Goal: Information Seeking & Learning: Compare options

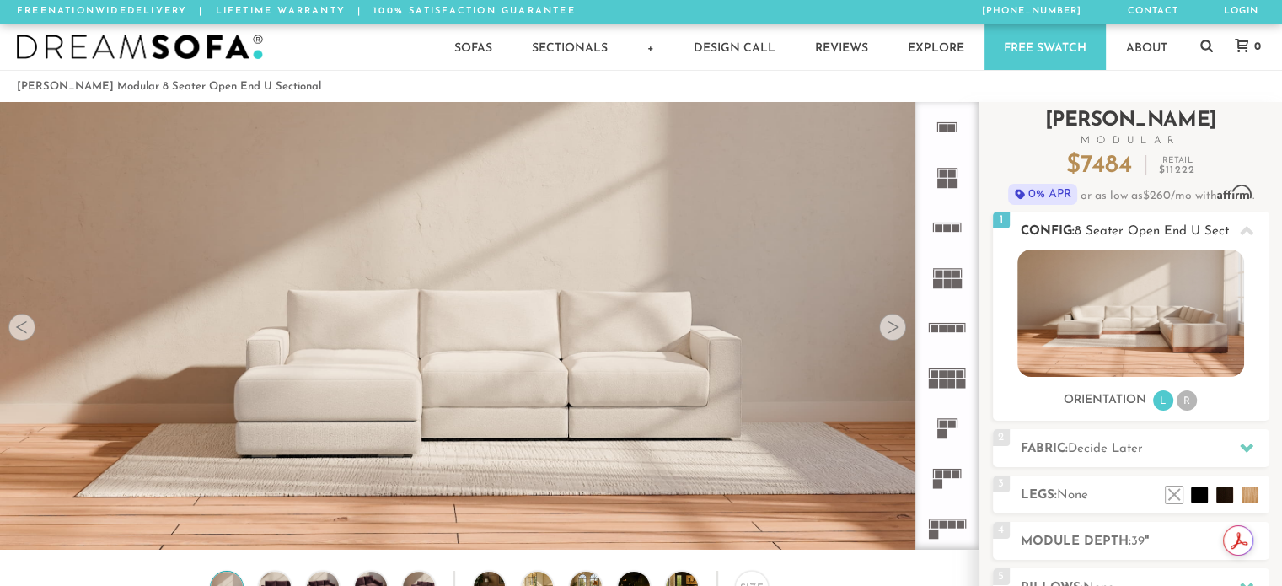
click at [1069, 345] on img at bounding box center [1131, 313] width 227 height 127
drag, startPoint x: 974, startPoint y: 168, endPoint x: 960, endPoint y: 80, distance: 88.9
click at [1187, 406] on li "R" at bounding box center [1187, 400] width 20 height 20
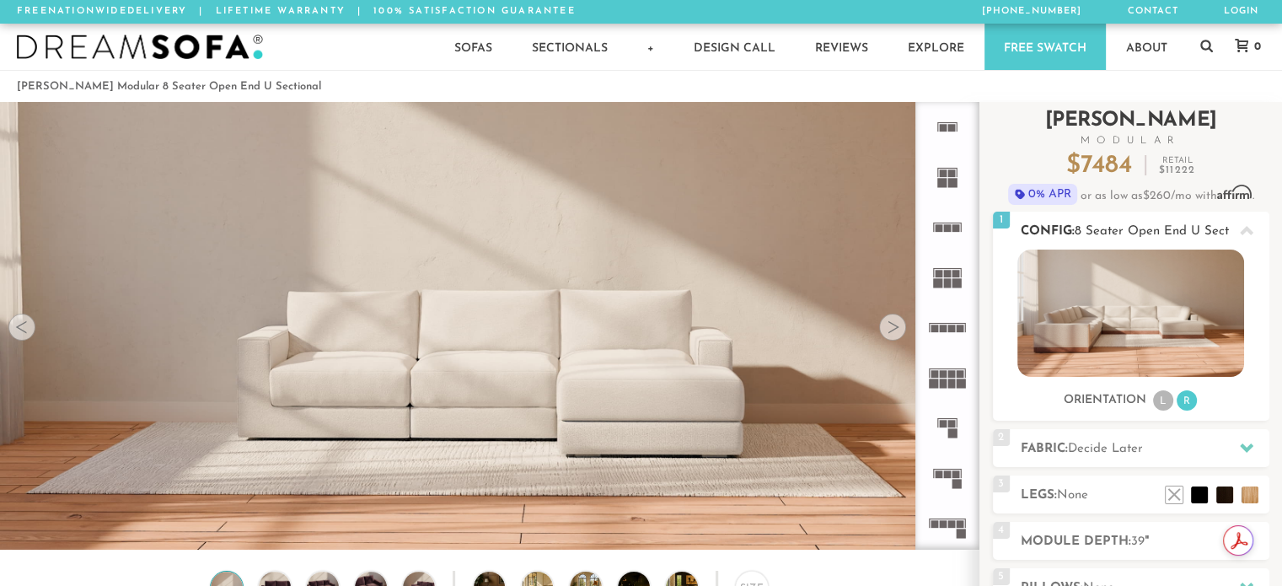
click at [1116, 316] on img at bounding box center [1131, 313] width 227 height 127
click at [893, 333] on div at bounding box center [892, 327] width 27 height 27
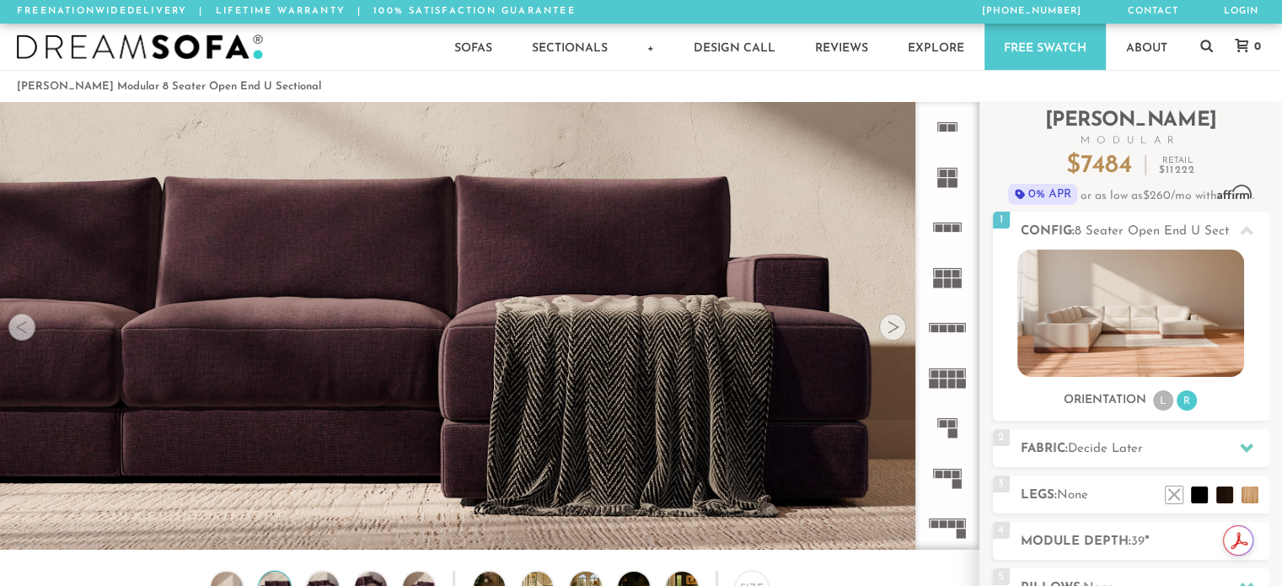
click at [893, 333] on div at bounding box center [892, 327] width 27 height 27
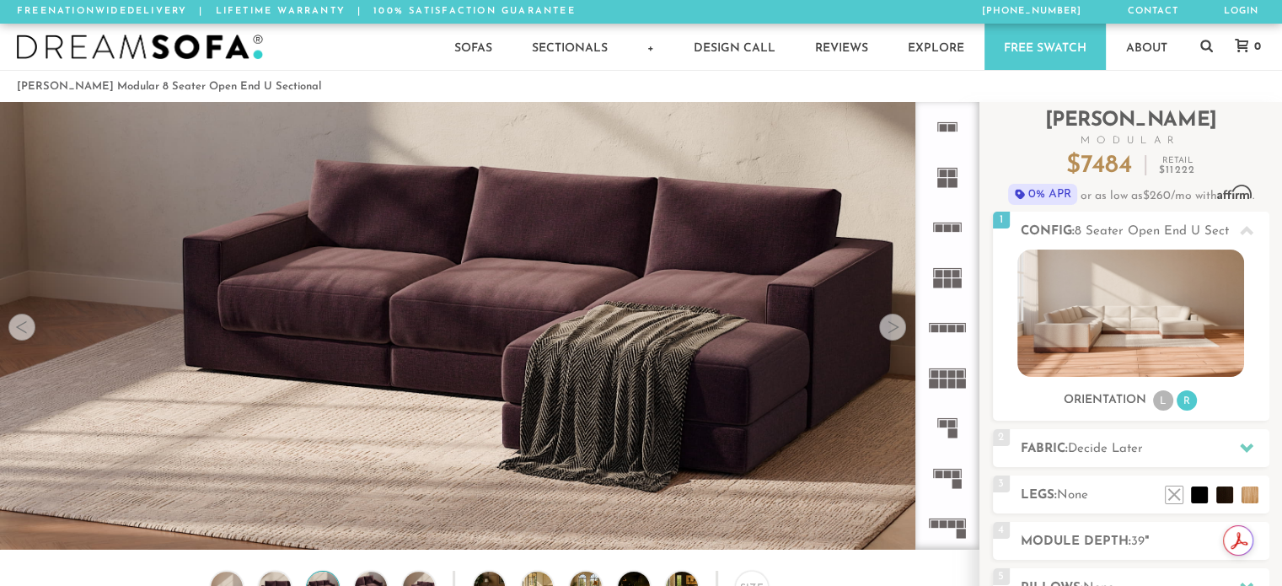
click at [893, 333] on div at bounding box center [892, 327] width 27 height 27
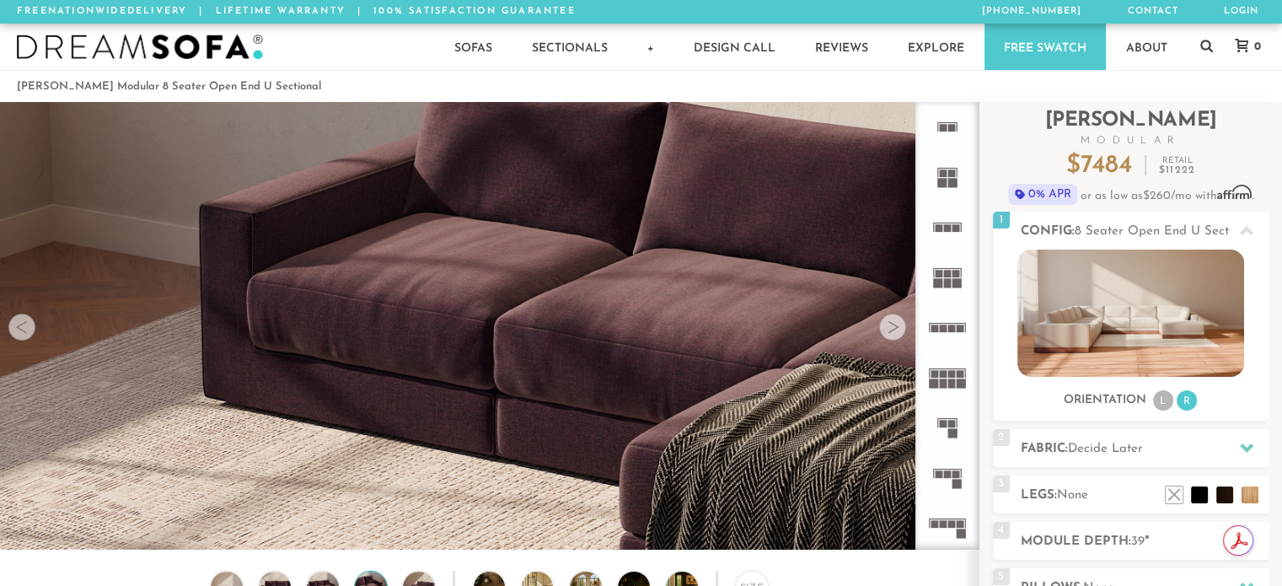
click at [893, 333] on div at bounding box center [892, 327] width 27 height 27
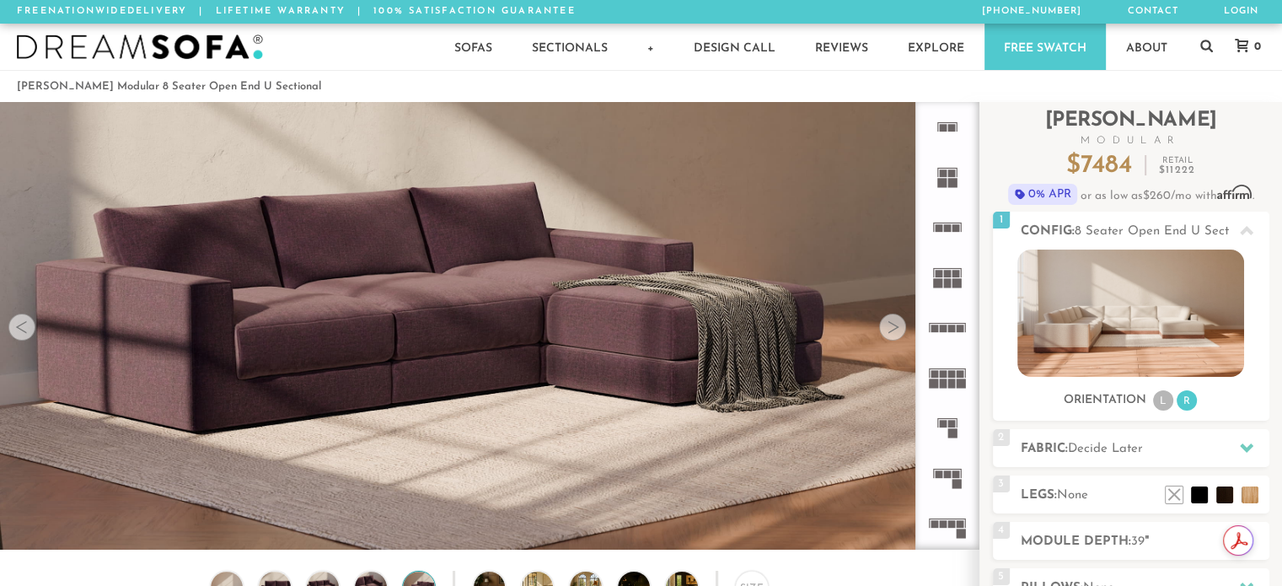
click at [893, 333] on div at bounding box center [892, 327] width 27 height 27
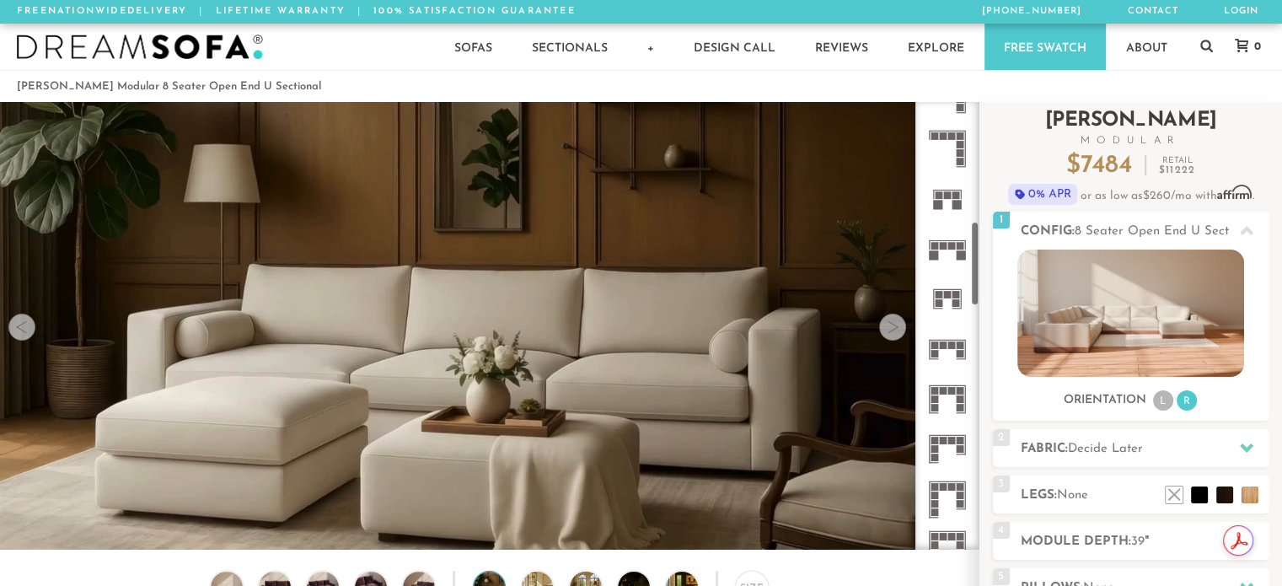
scroll to position [633, 0]
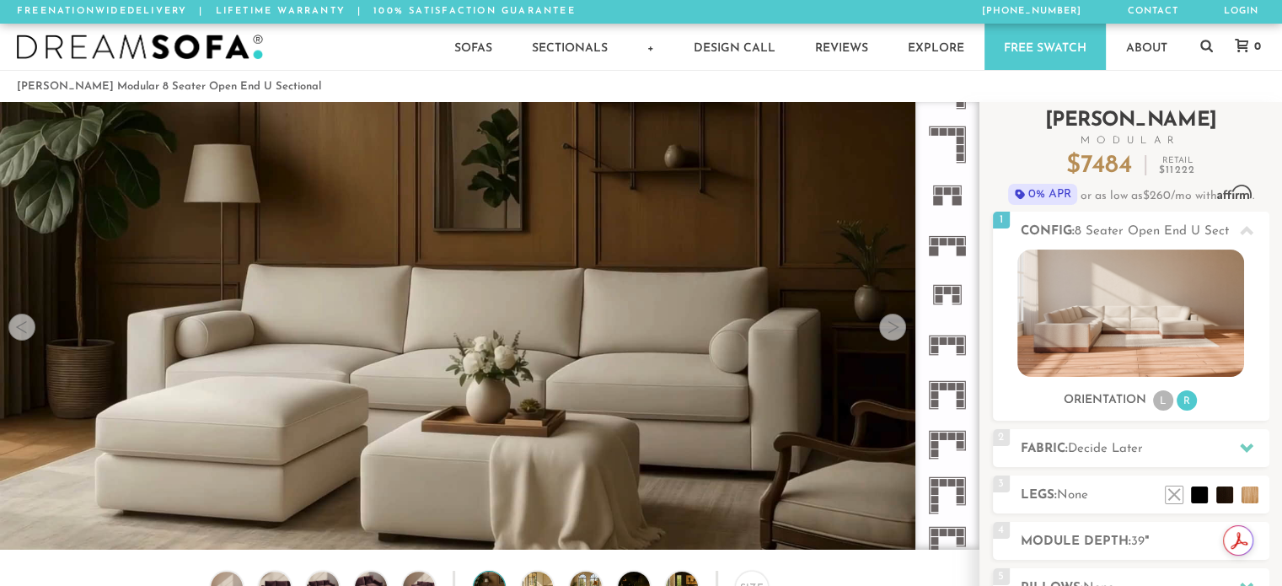
drag, startPoint x: 976, startPoint y: 173, endPoint x: 981, endPoint y: 293, distance: 119.8
click at [981, 293] on div "Introducing [PERSON_NAME] Modular $ 7484 Retail $ 11222 $ 7484 Retail $ 11222 0…" at bounding box center [1131, 461] width 303 height 718
click at [944, 391] on icon at bounding box center [947, 395] width 50 height 50
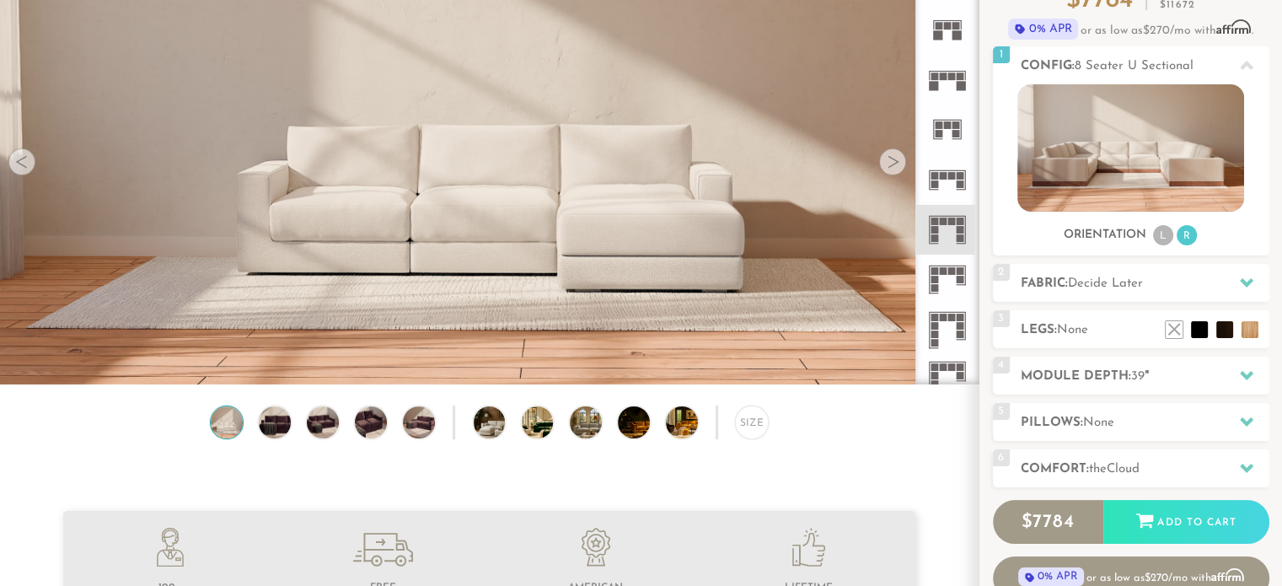
scroll to position [188, 0]
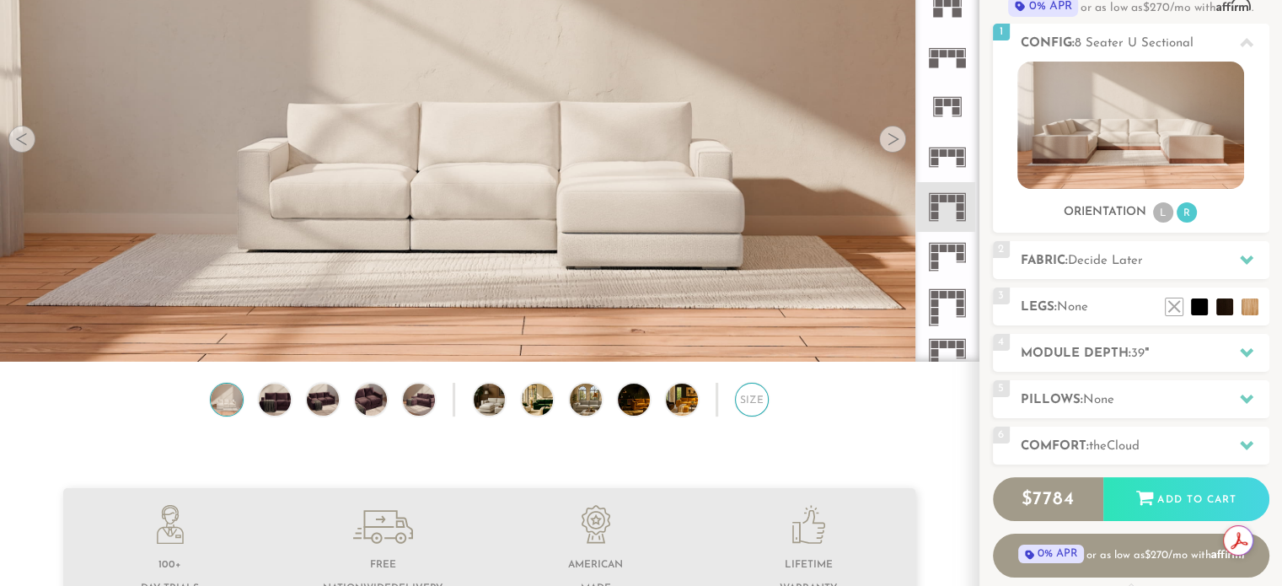
click at [739, 408] on div "Size" at bounding box center [752, 400] width 34 height 34
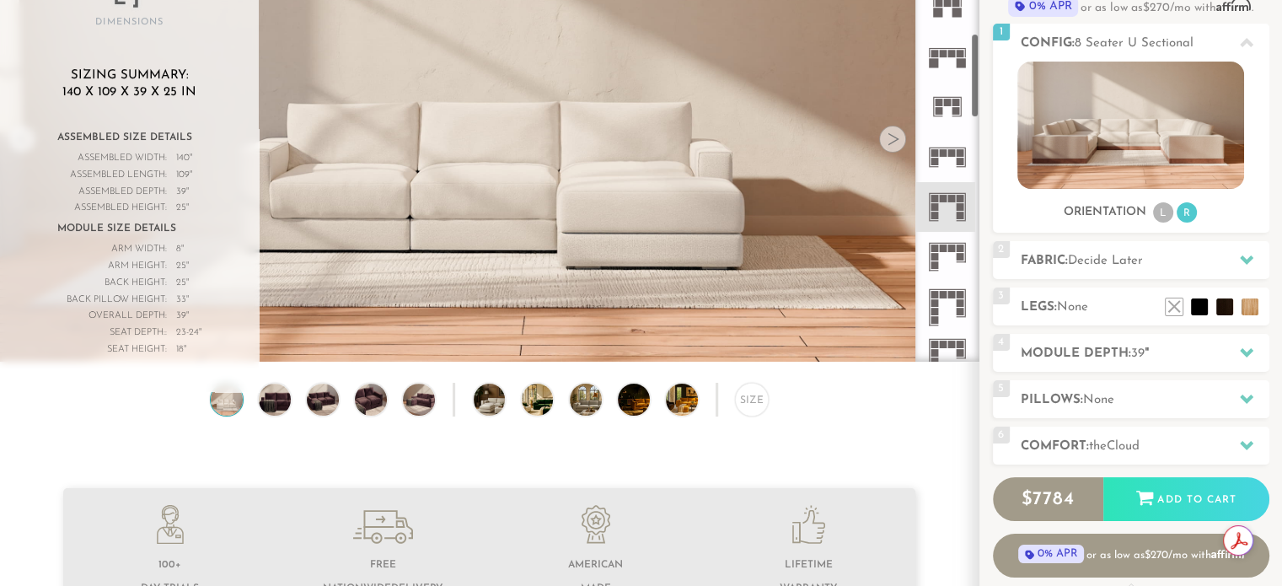
click at [948, 156] on icon at bounding box center [947, 157] width 50 height 50
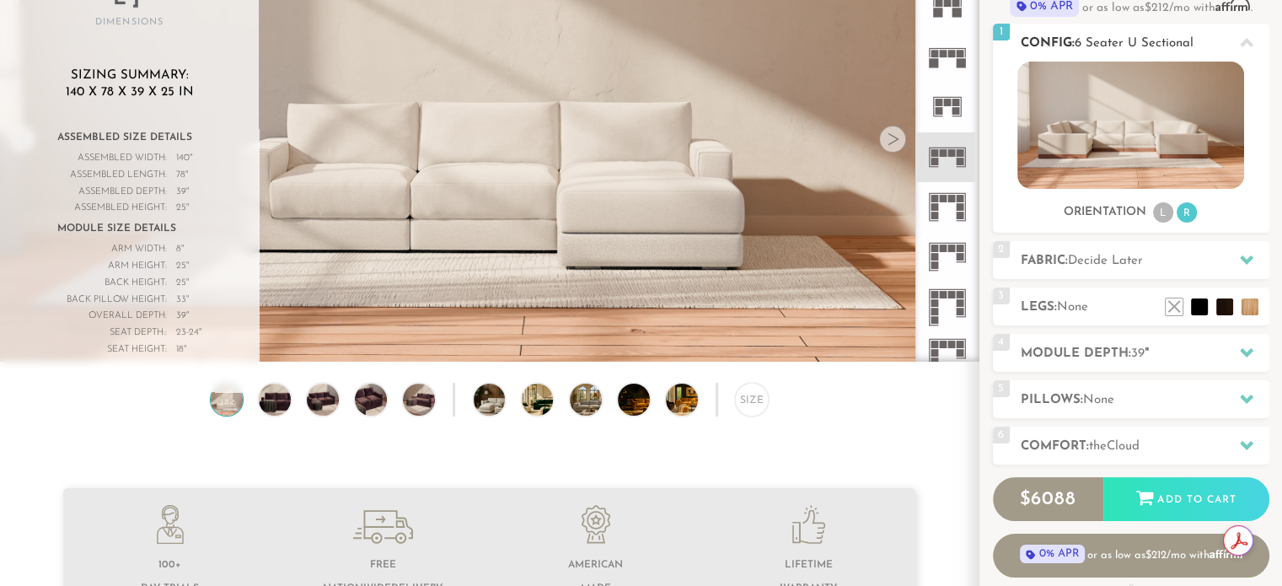
click at [1245, 41] on icon at bounding box center [1246, 42] width 13 height 9
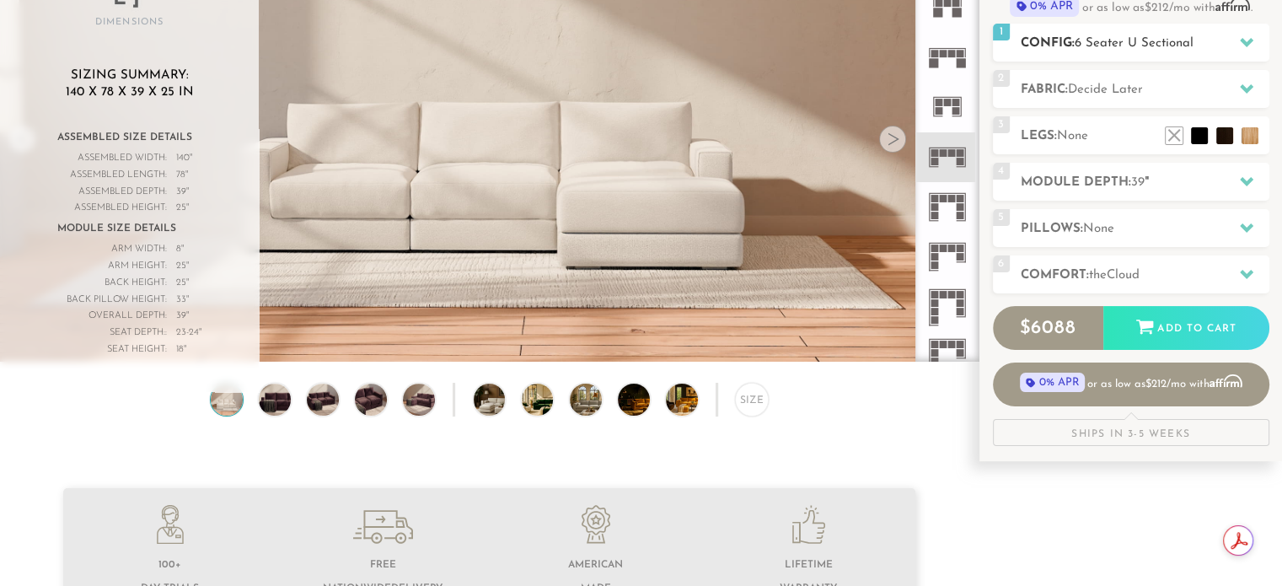
click at [1240, 40] on icon at bounding box center [1246, 41] width 13 height 13
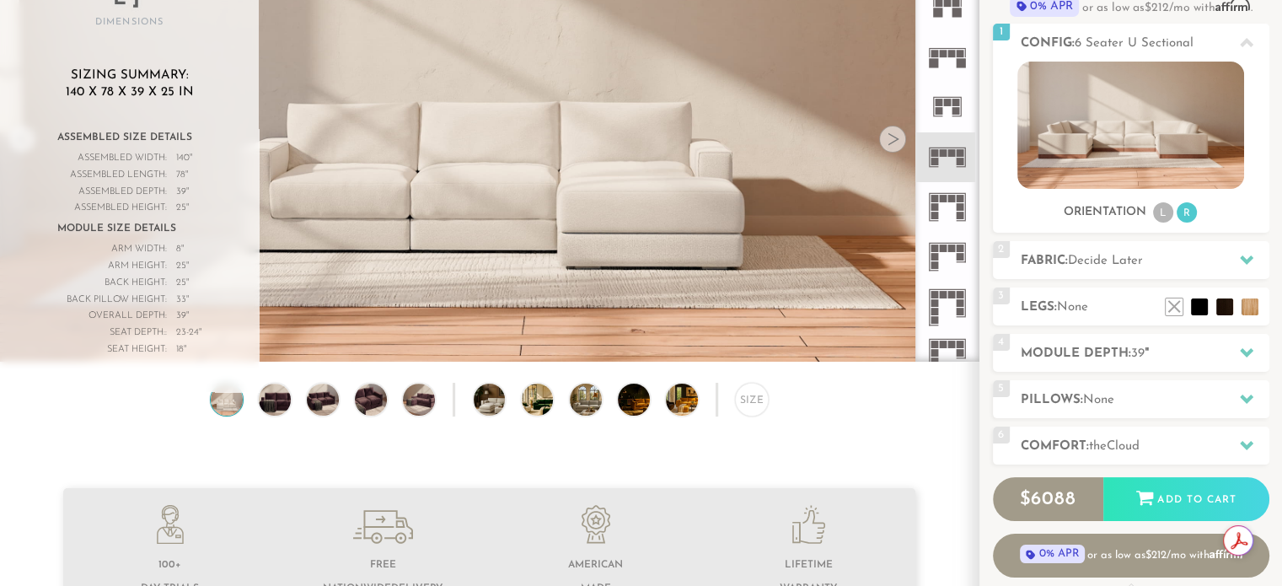
click at [944, 210] on icon at bounding box center [947, 207] width 50 height 50
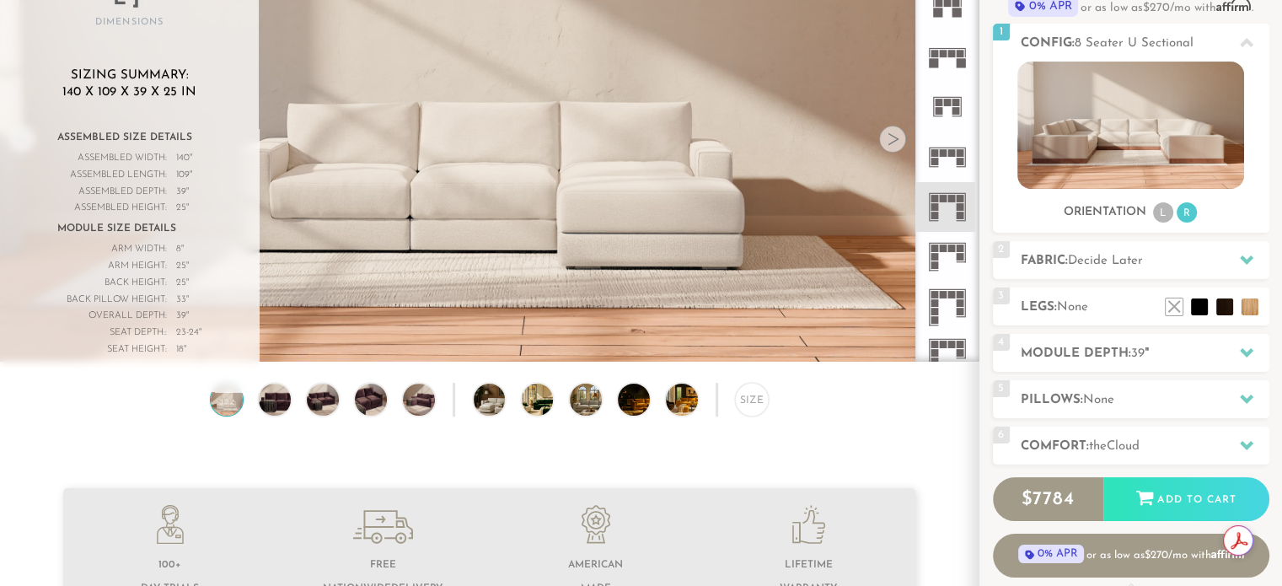
click at [944, 259] on icon at bounding box center [947, 257] width 50 height 50
click at [940, 305] on icon at bounding box center [947, 307] width 50 height 50
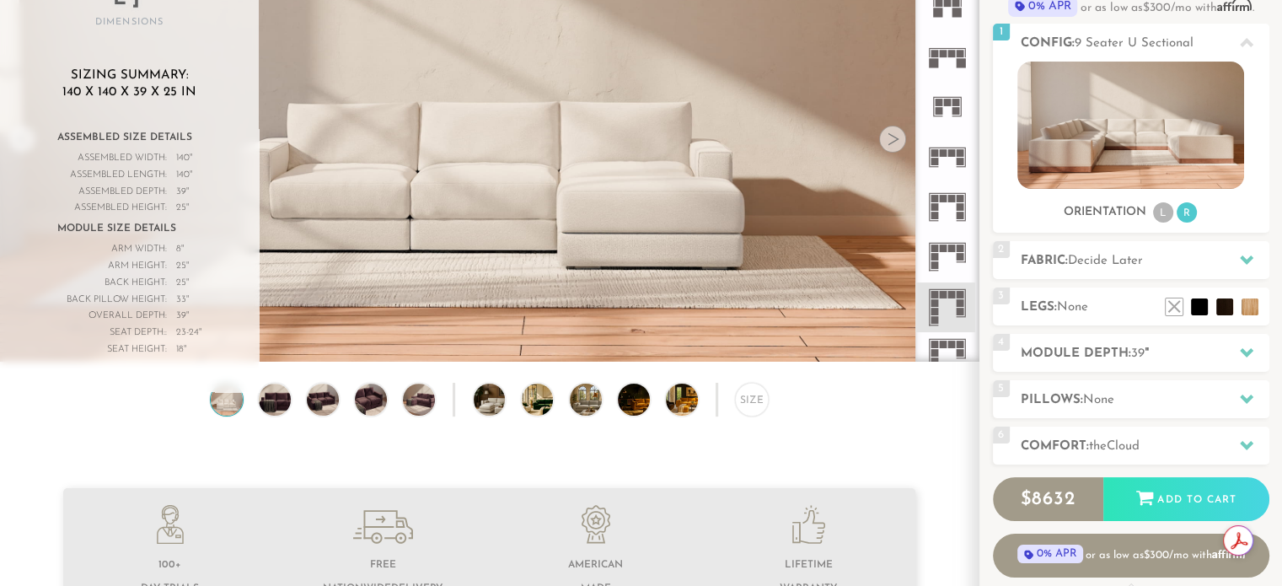
click at [941, 347] on rect at bounding box center [943, 345] width 8 height 8
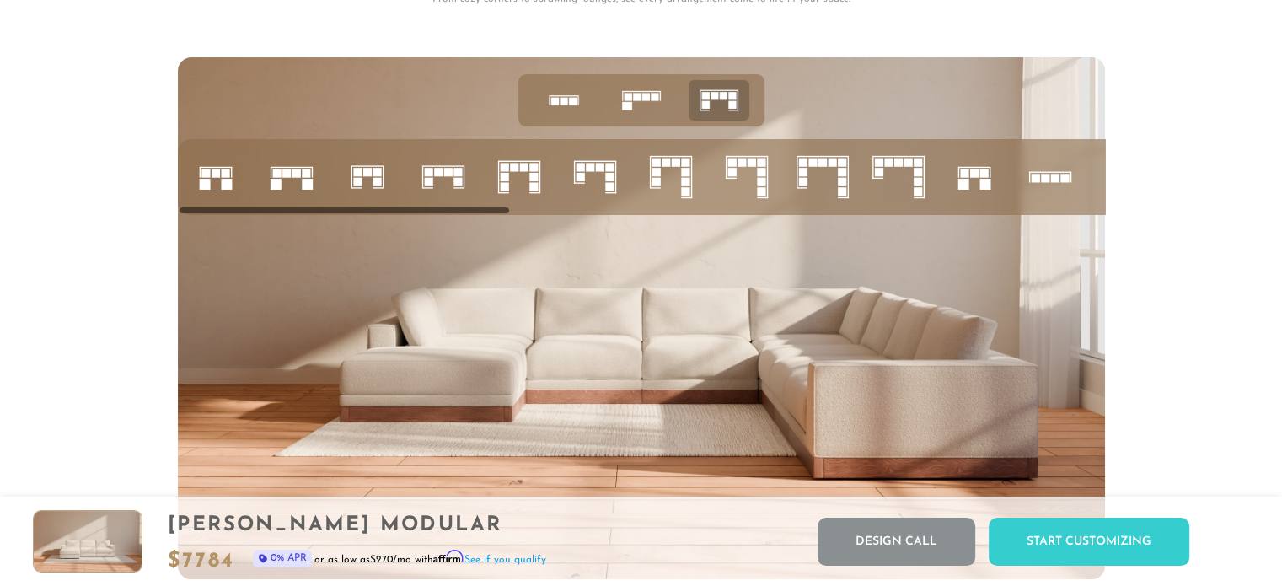
scroll to position [6727, 0]
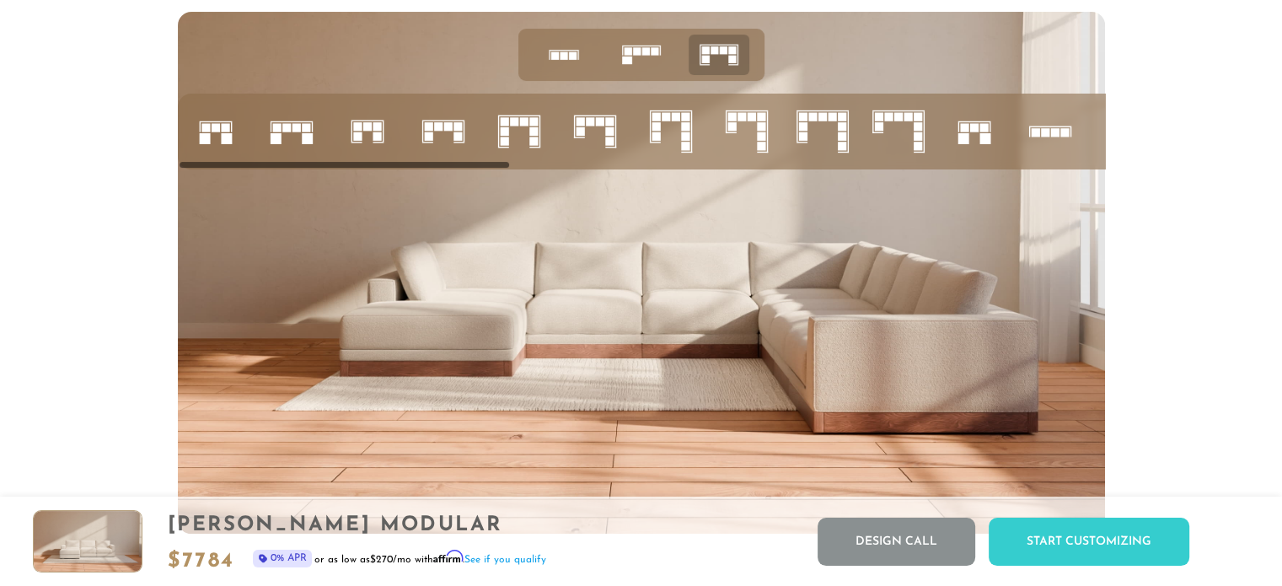
click at [660, 117] on icon at bounding box center [671, 131] width 57 height 57
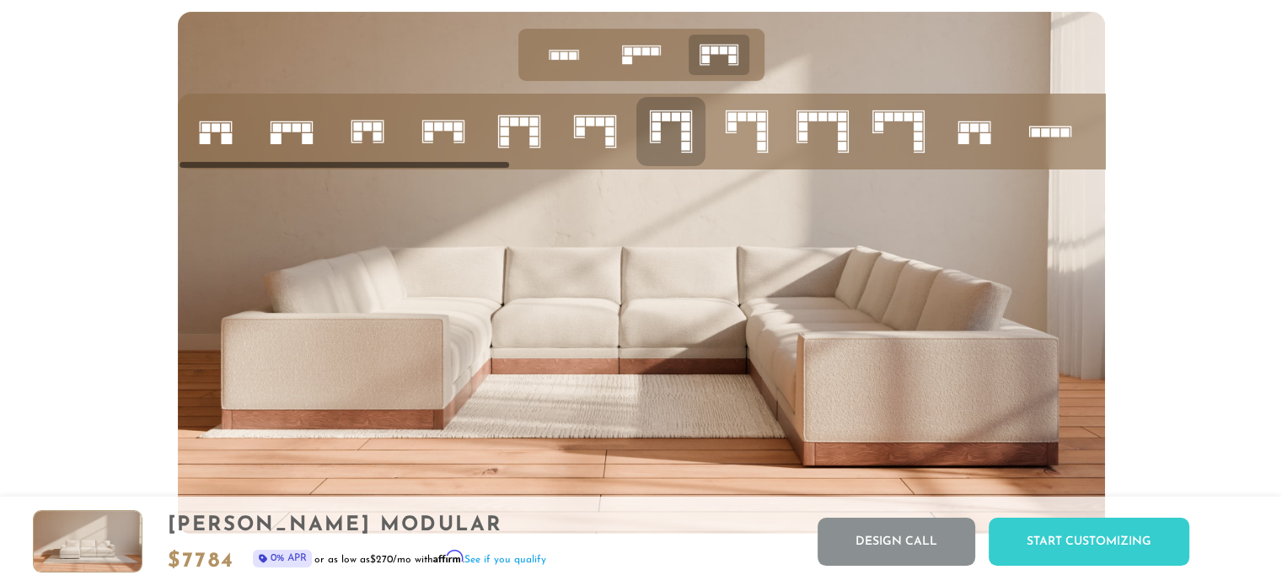
click at [610, 136] on rect at bounding box center [609, 131] width 8 height 8
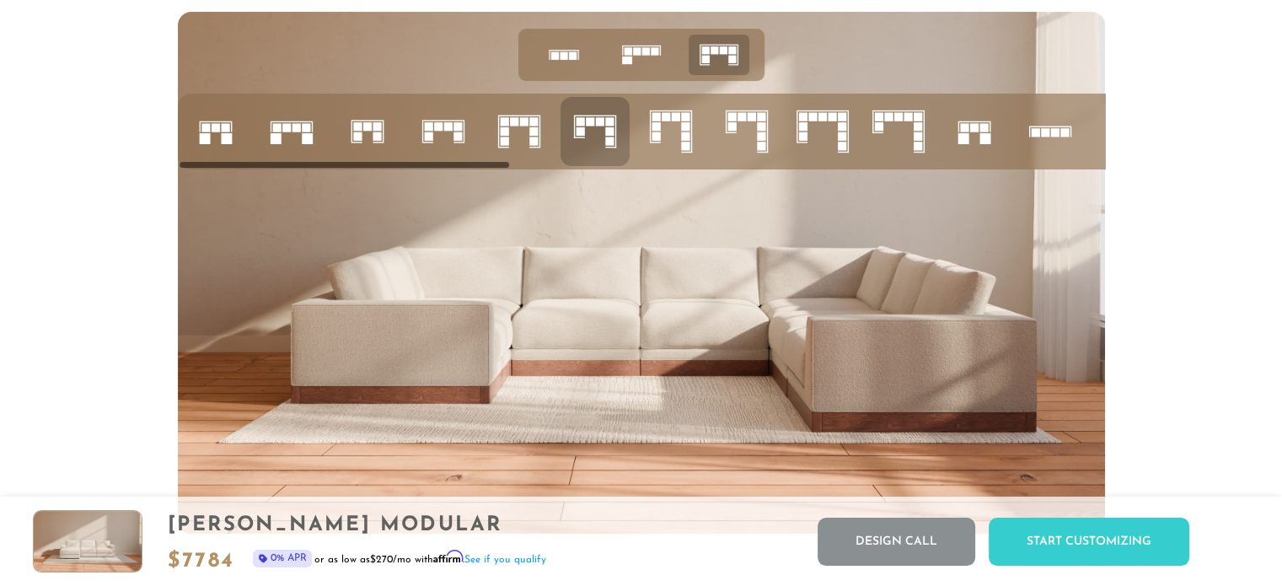
click at [907, 141] on icon at bounding box center [898, 131] width 57 height 57
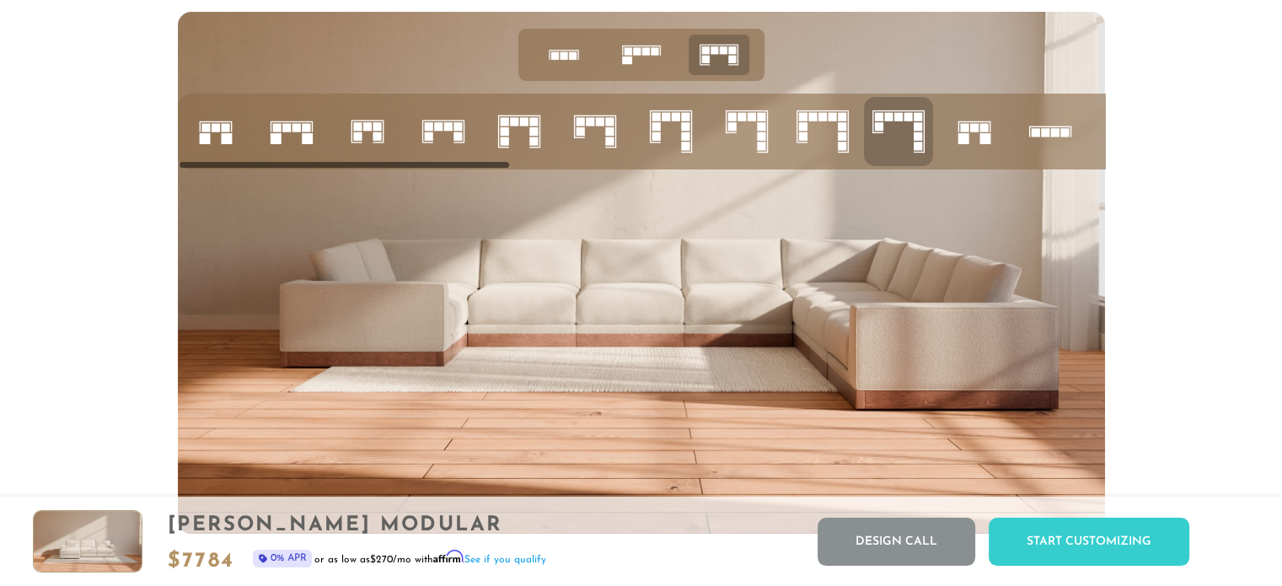
click at [1042, 144] on icon at bounding box center [1050, 131] width 57 height 57
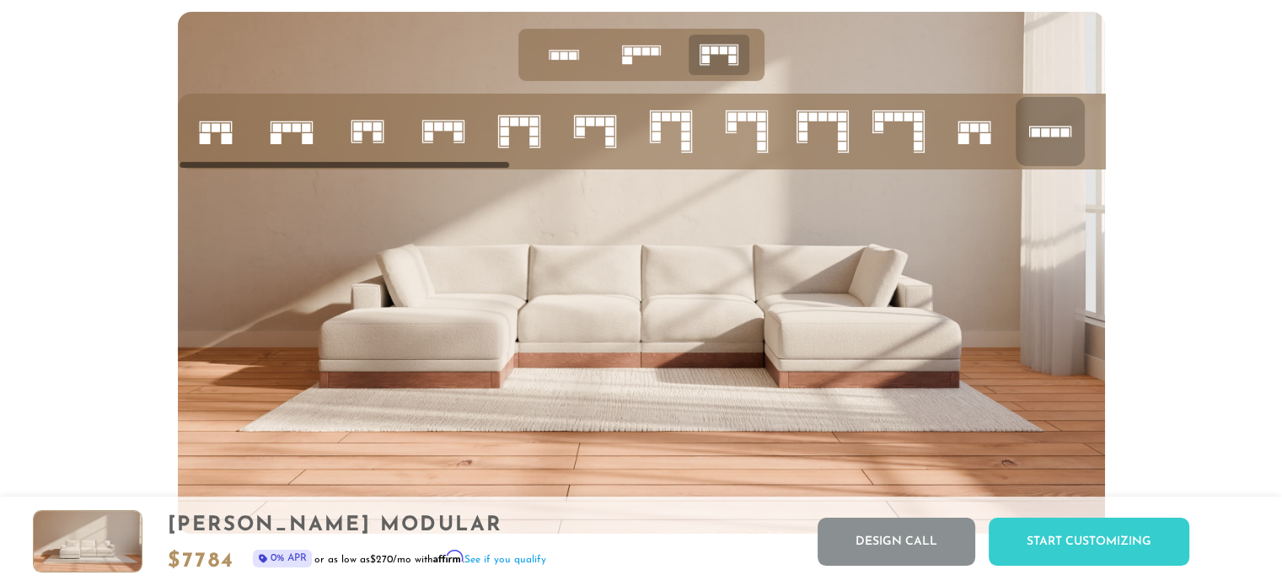
click at [200, 144] on rect at bounding box center [204, 138] width 11 height 11
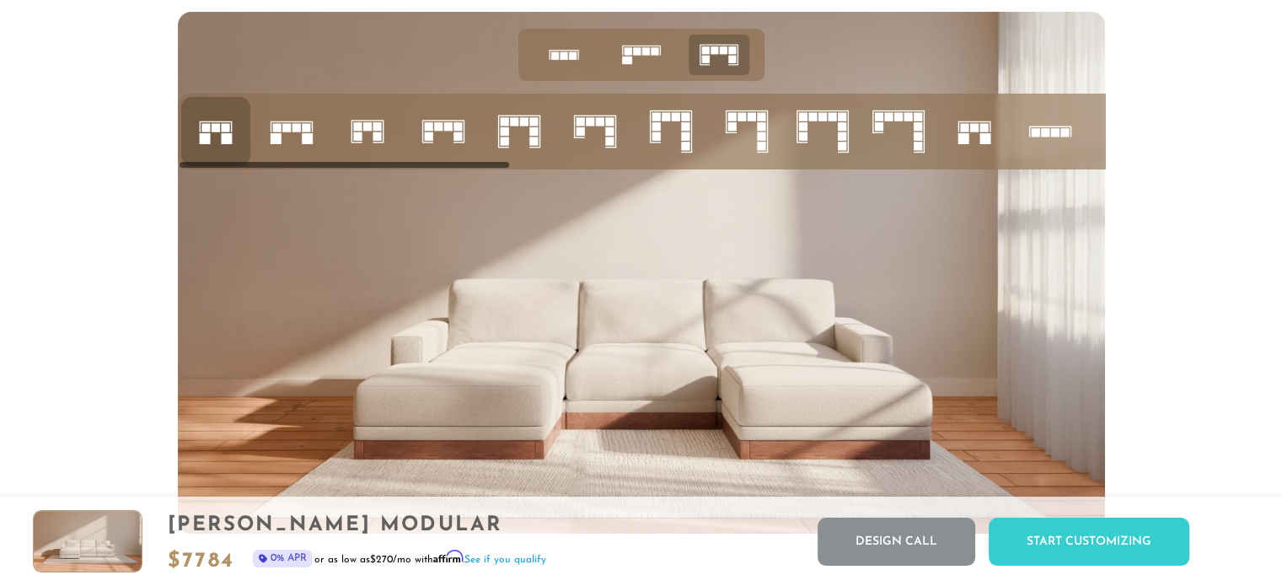
click at [276, 144] on rect at bounding box center [275, 138] width 11 height 11
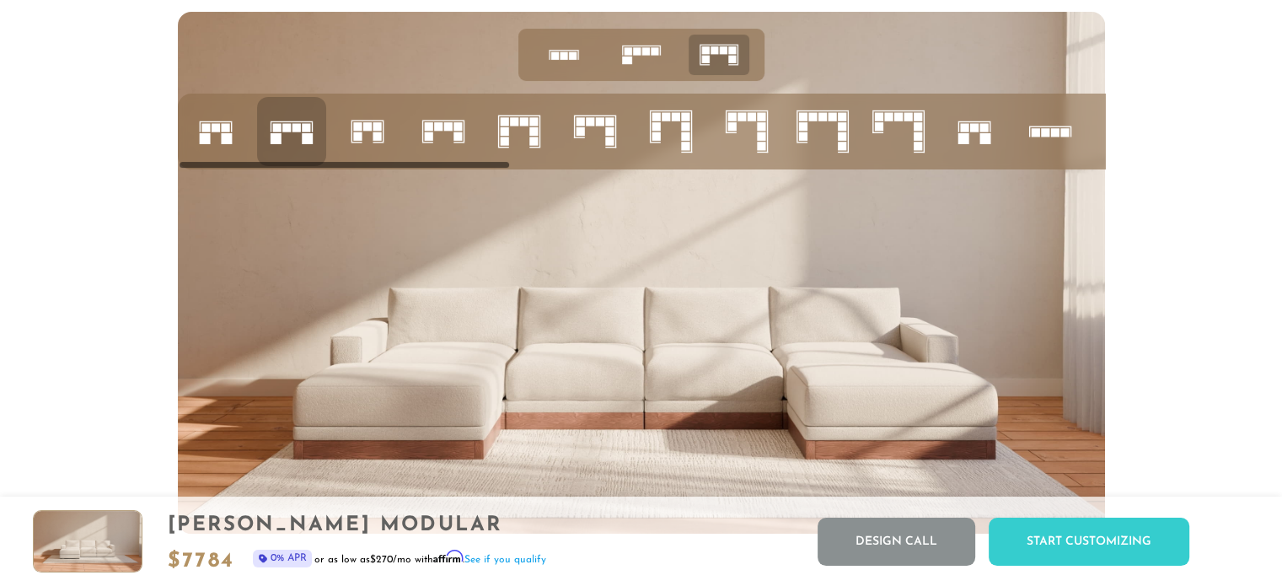
click at [597, 116] on icon at bounding box center [595, 131] width 57 height 57
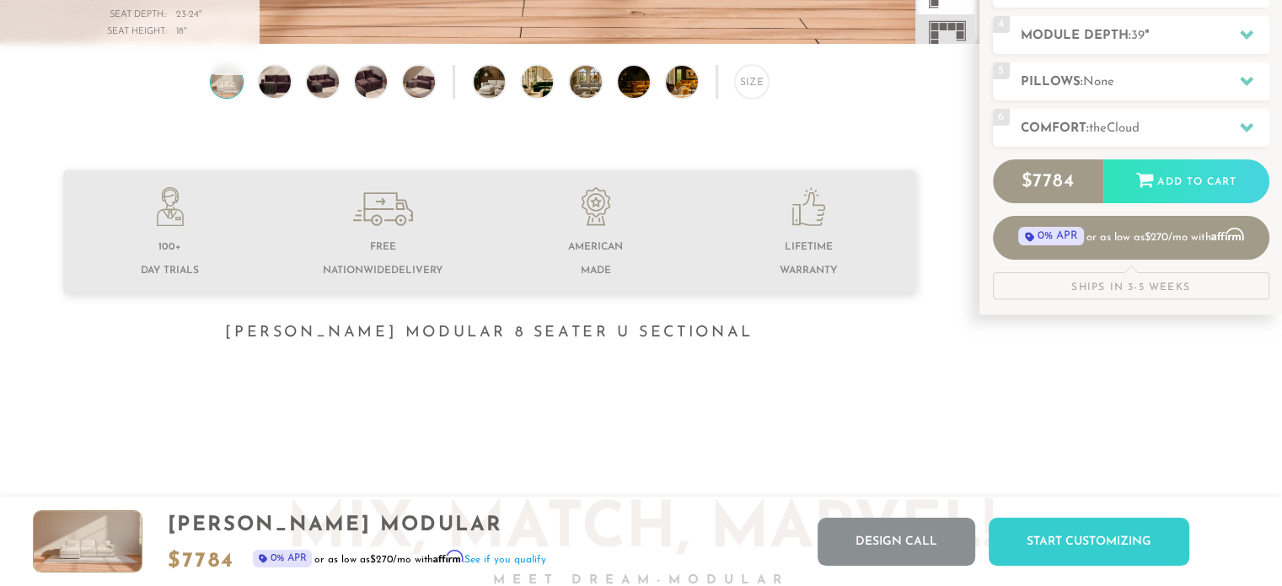
scroll to position [0, 0]
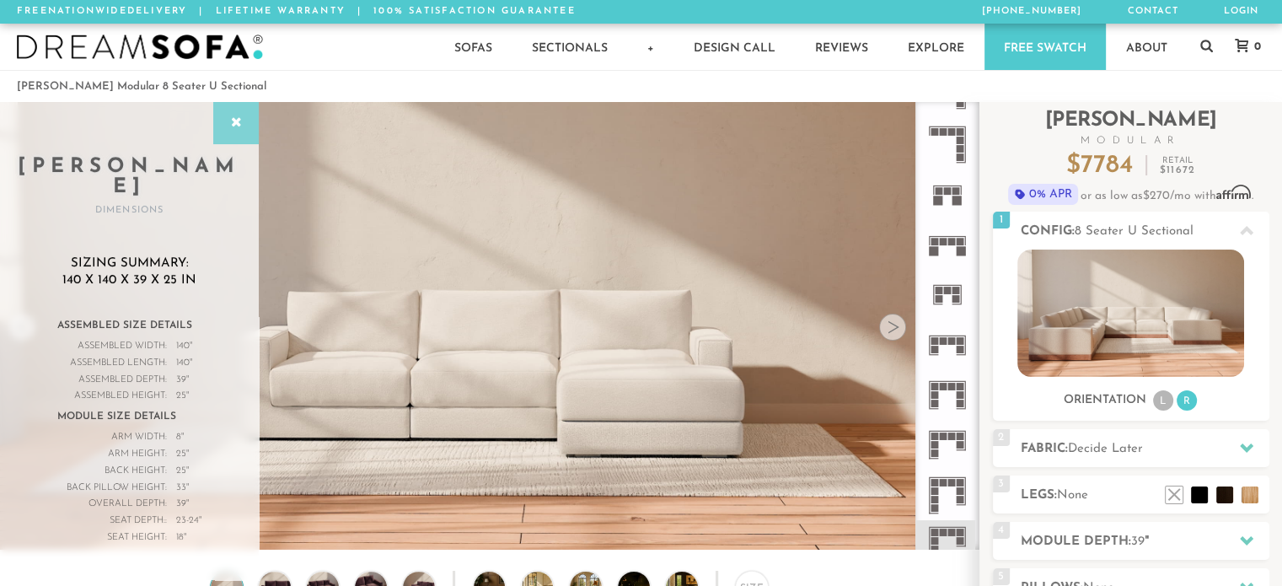
click at [225, 125] on div at bounding box center [236, 123] width 46 height 42
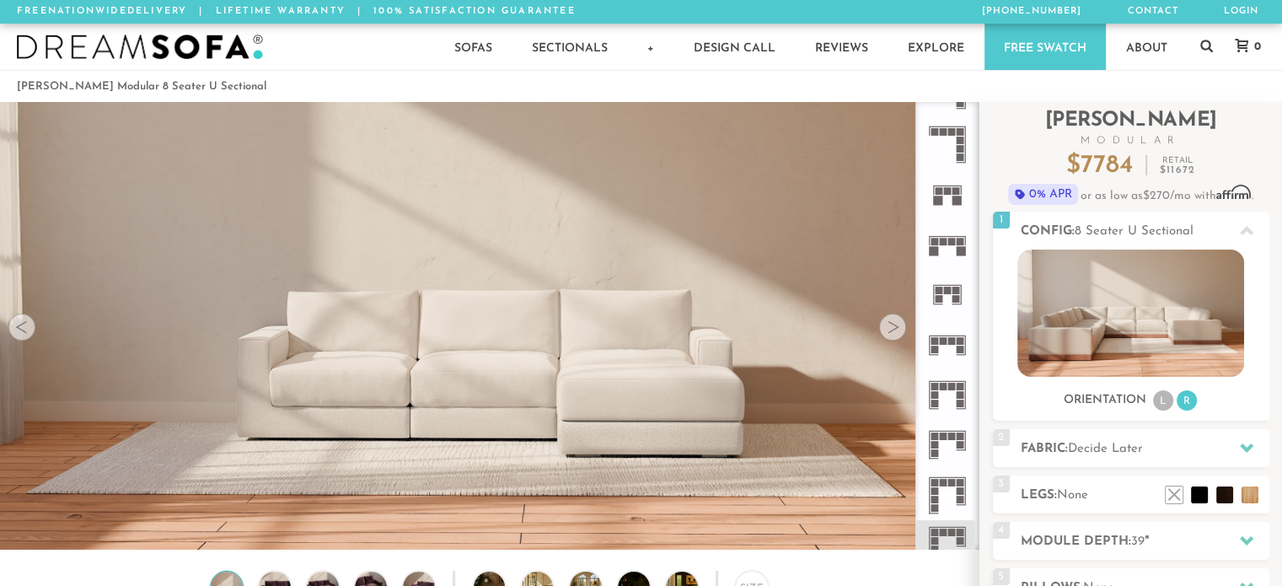
click at [891, 331] on div at bounding box center [892, 327] width 27 height 27
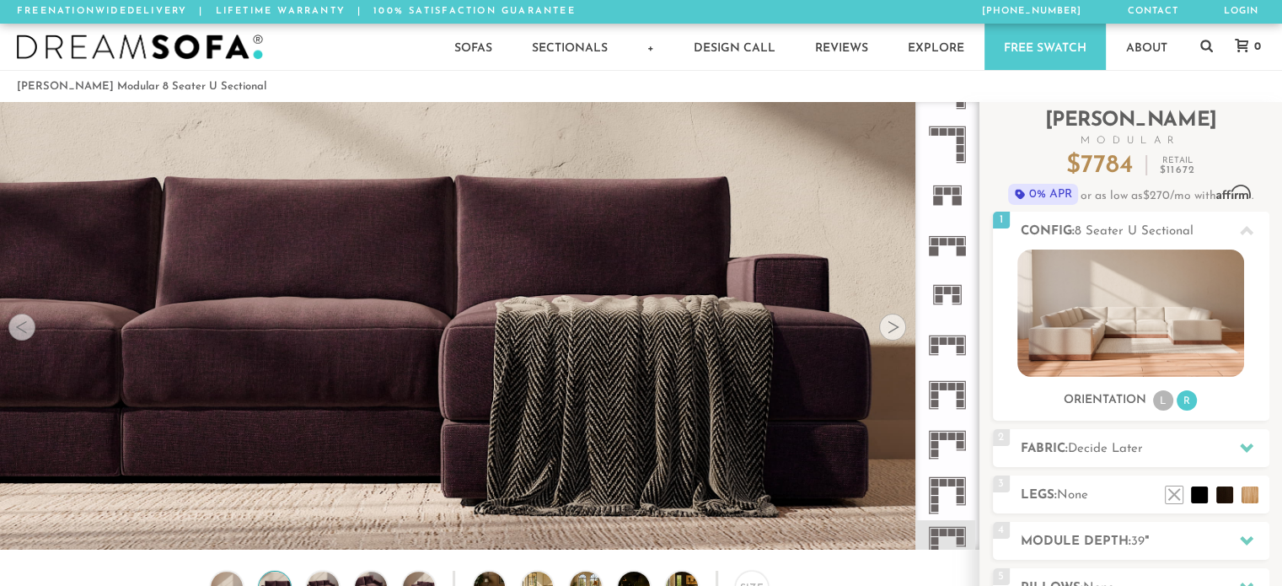
click at [891, 331] on div at bounding box center [892, 327] width 27 height 27
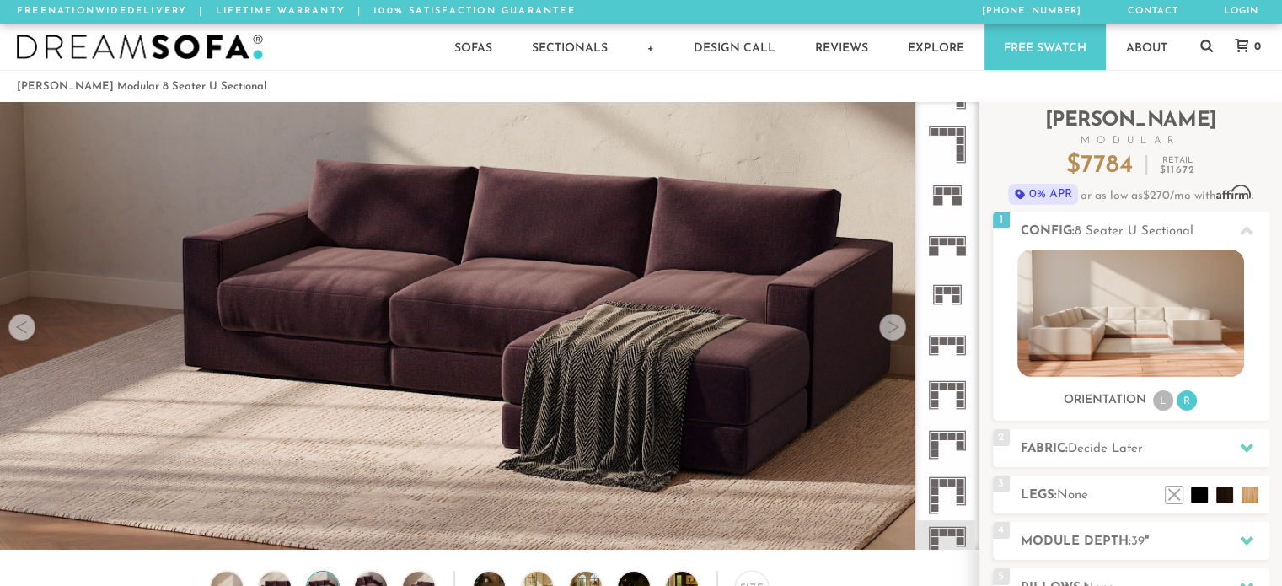
click at [891, 331] on div at bounding box center [892, 327] width 27 height 27
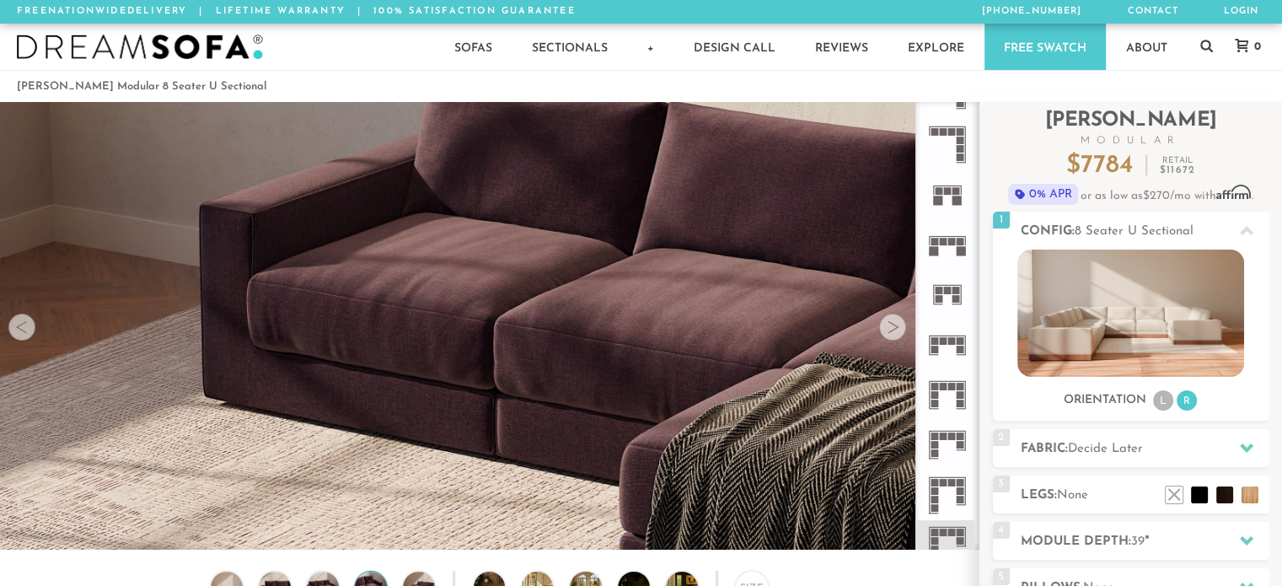
click at [891, 331] on div at bounding box center [892, 327] width 27 height 27
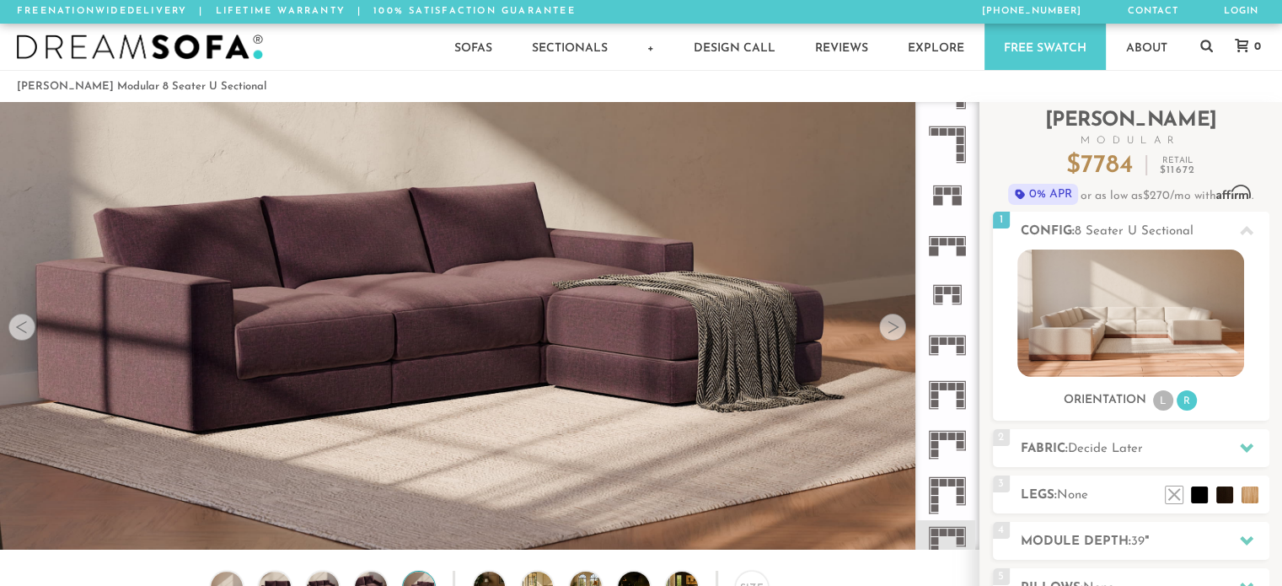
click at [891, 331] on div at bounding box center [892, 327] width 27 height 27
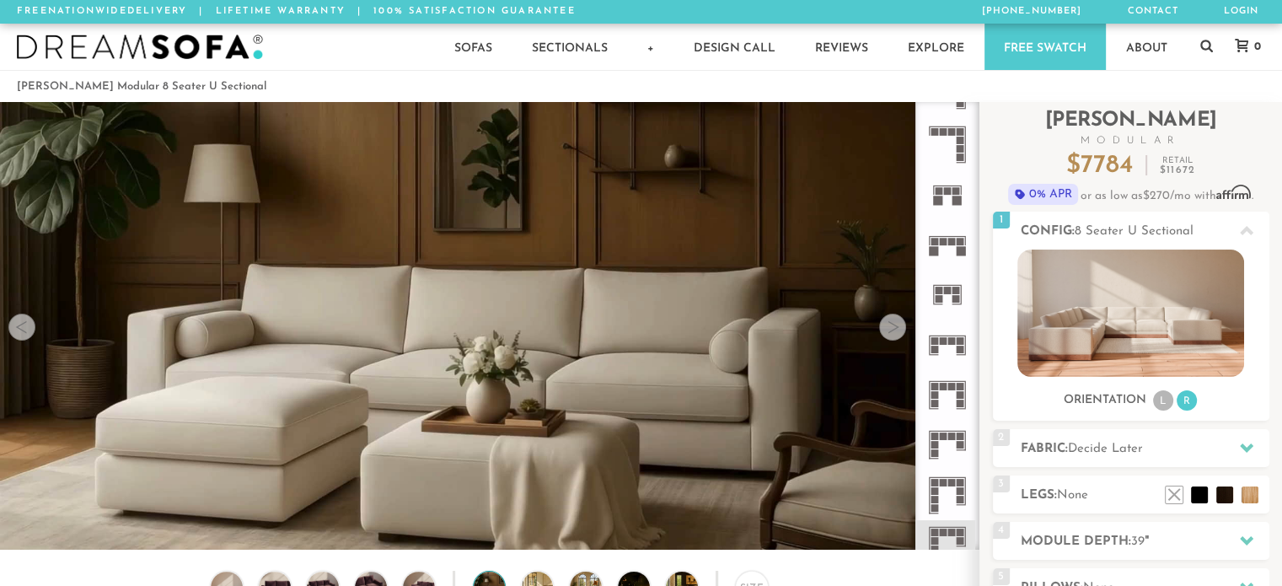
click at [891, 331] on div at bounding box center [892, 327] width 27 height 27
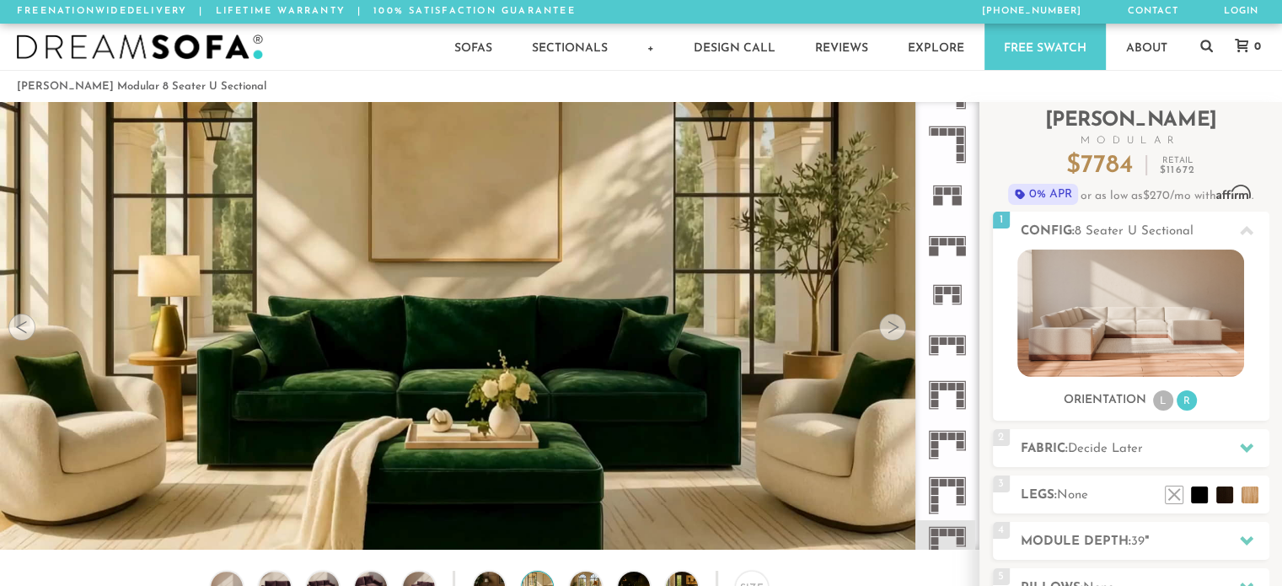
click at [891, 331] on div at bounding box center [892, 327] width 27 height 27
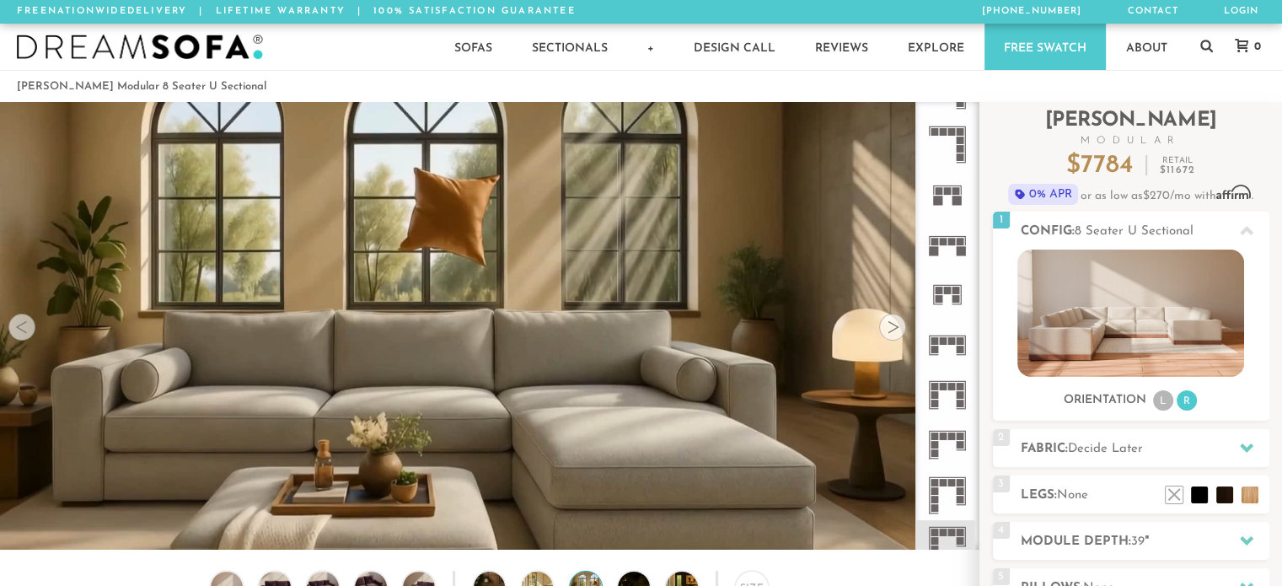
click at [891, 331] on div at bounding box center [892, 327] width 27 height 27
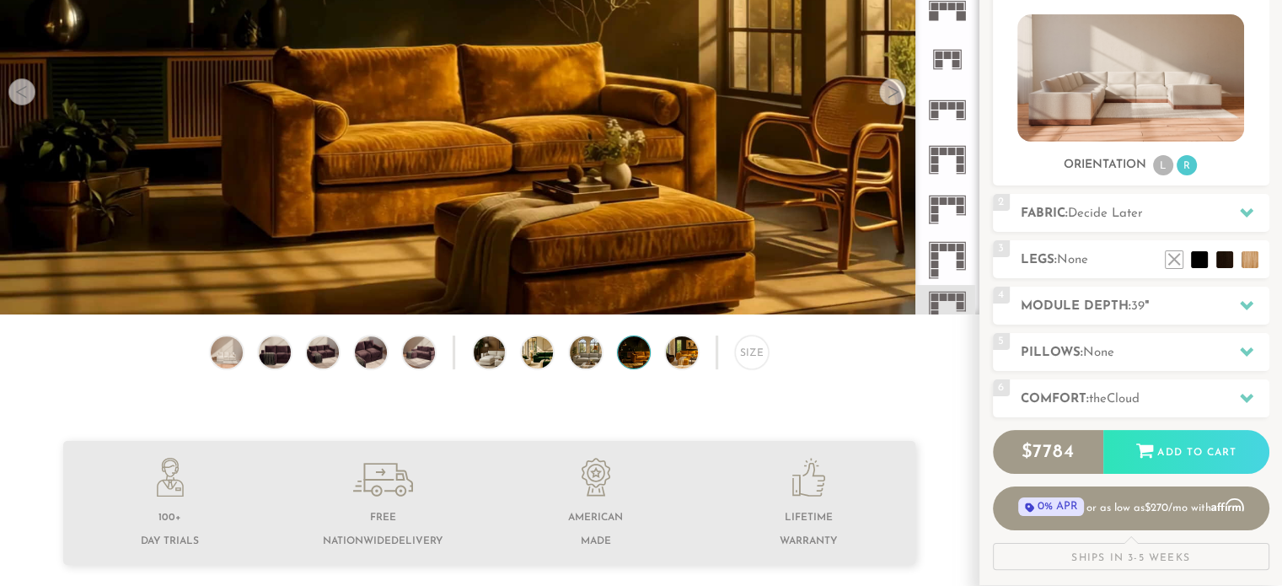
scroll to position [258, 0]
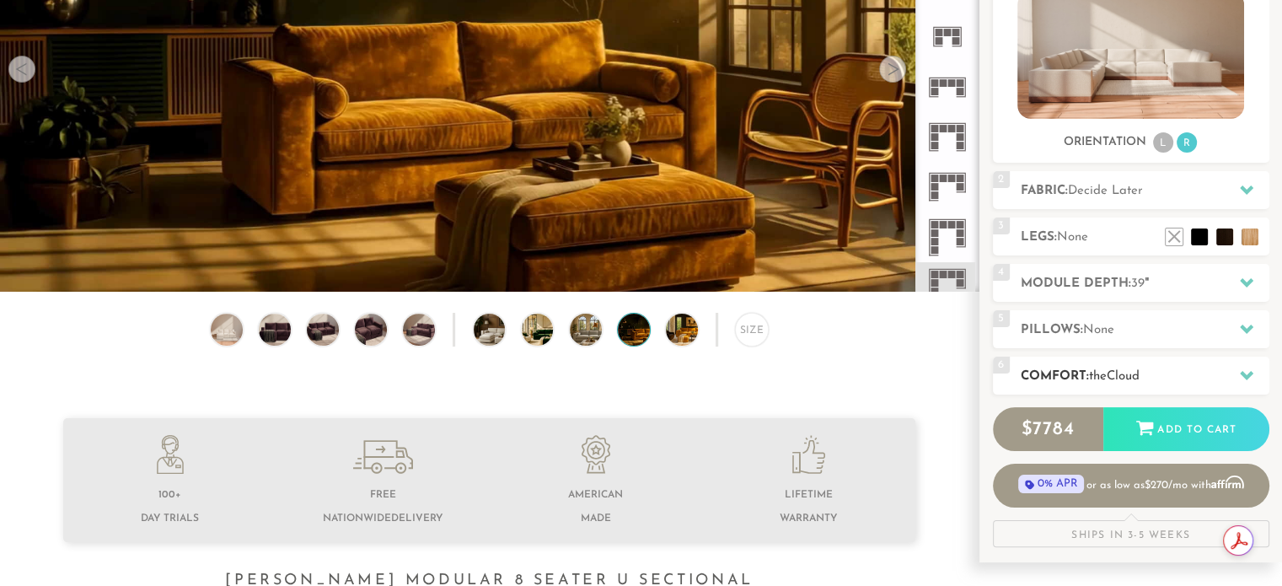
click at [1250, 375] on icon at bounding box center [1246, 375] width 13 height 9
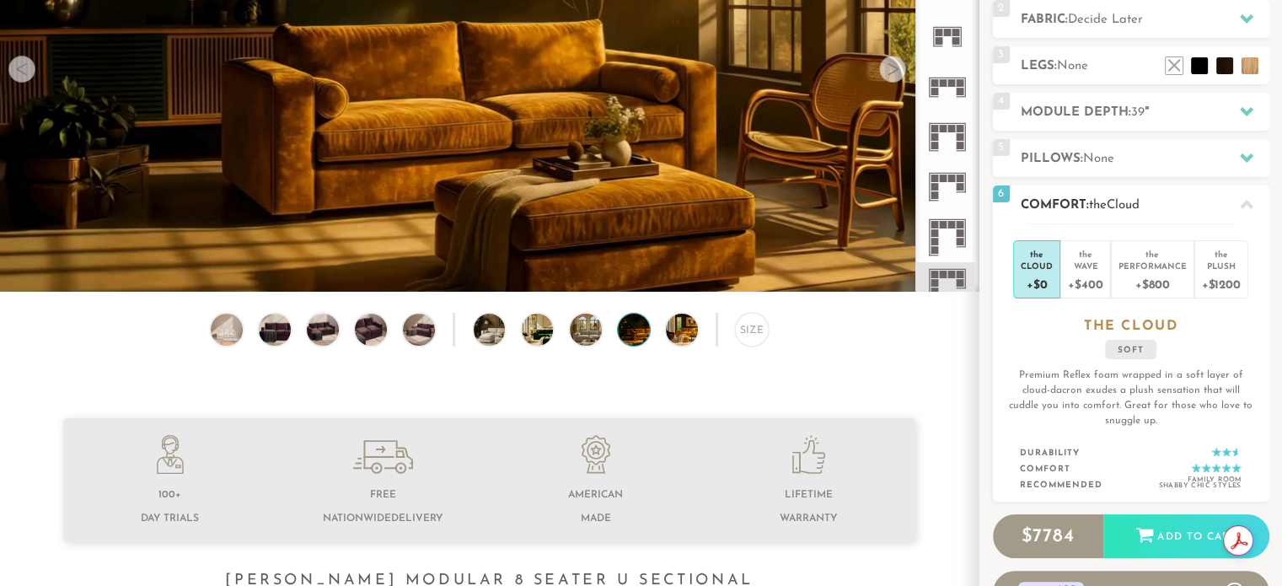
click at [1245, 207] on icon at bounding box center [1246, 204] width 13 height 13
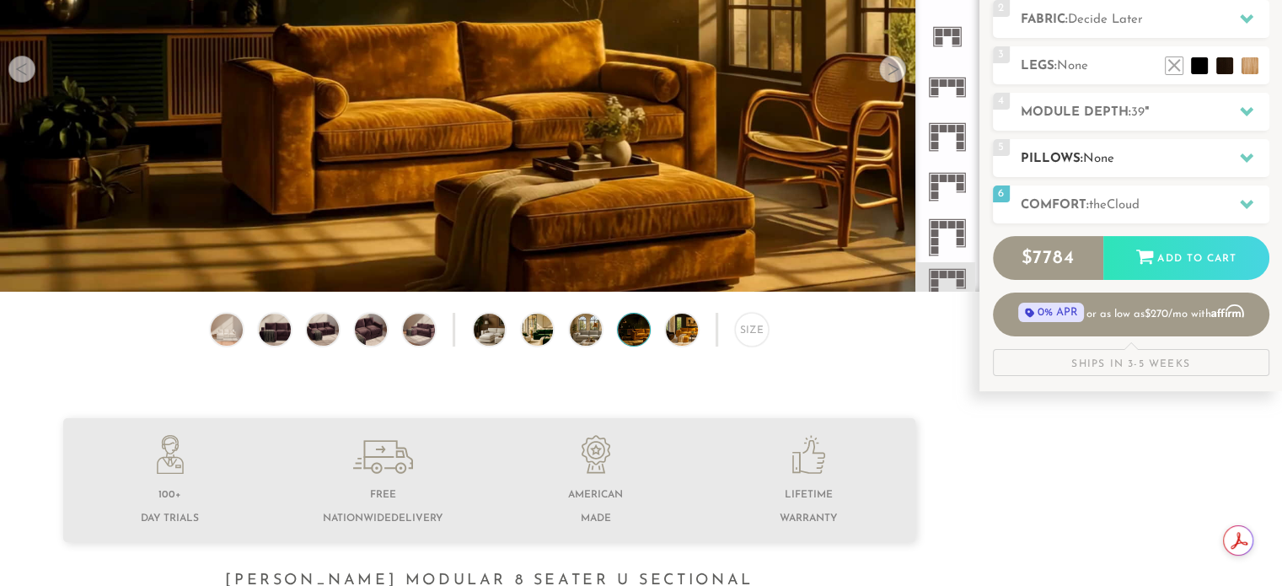
click at [1249, 154] on icon at bounding box center [1246, 157] width 13 height 9
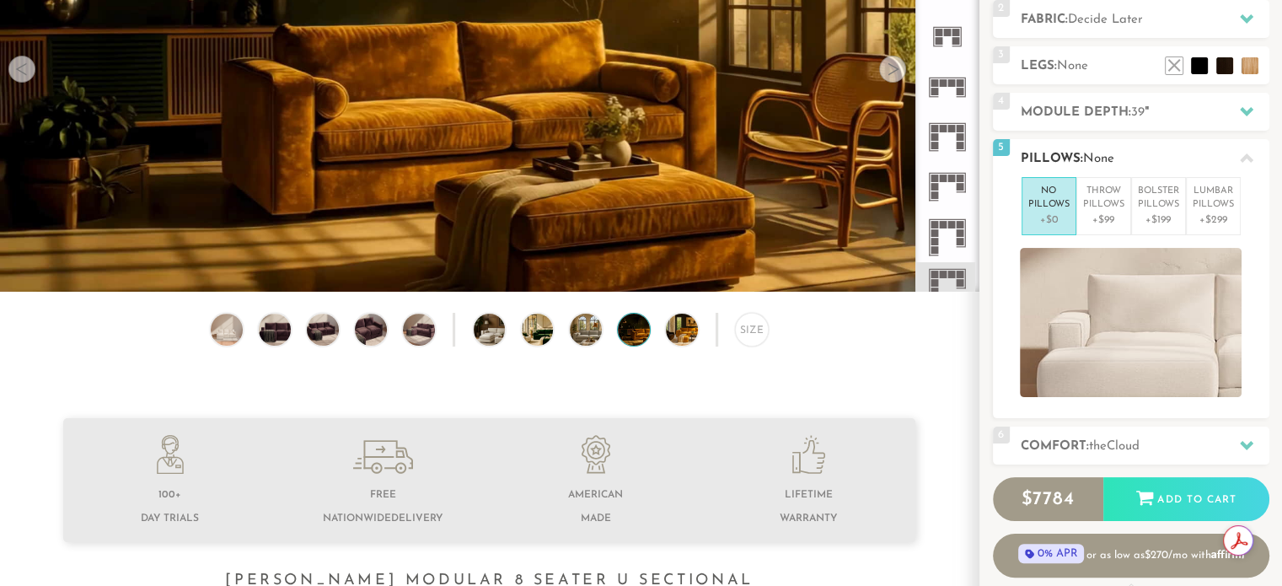
click at [1249, 154] on icon at bounding box center [1246, 158] width 13 height 13
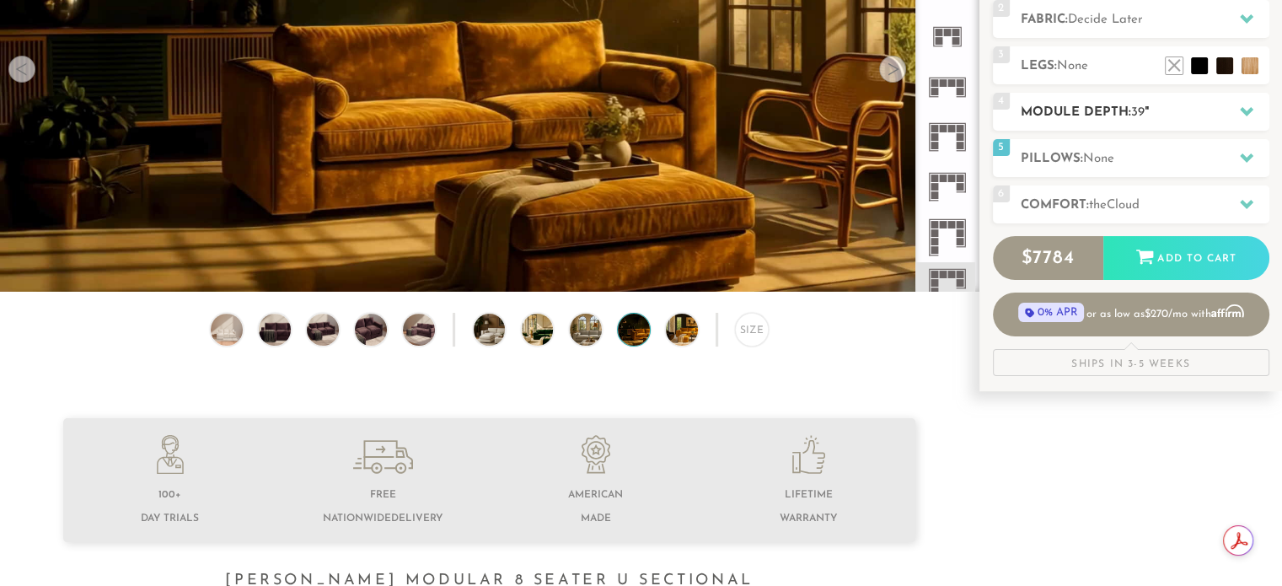
click at [1250, 117] on div at bounding box center [1246, 111] width 35 height 35
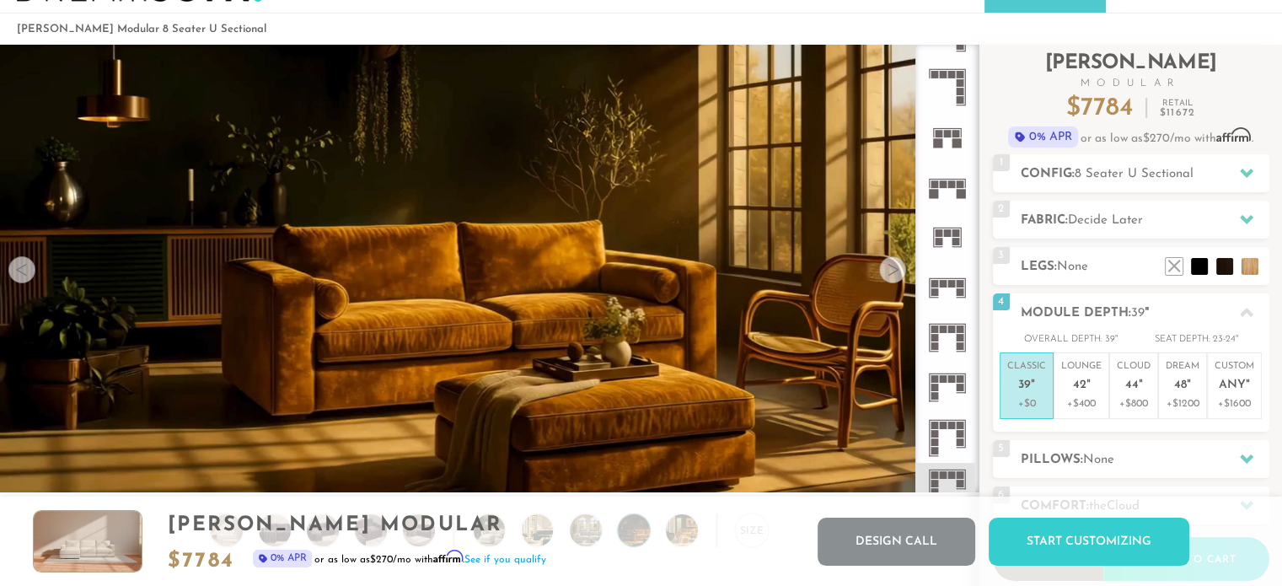
scroll to position [0, 0]
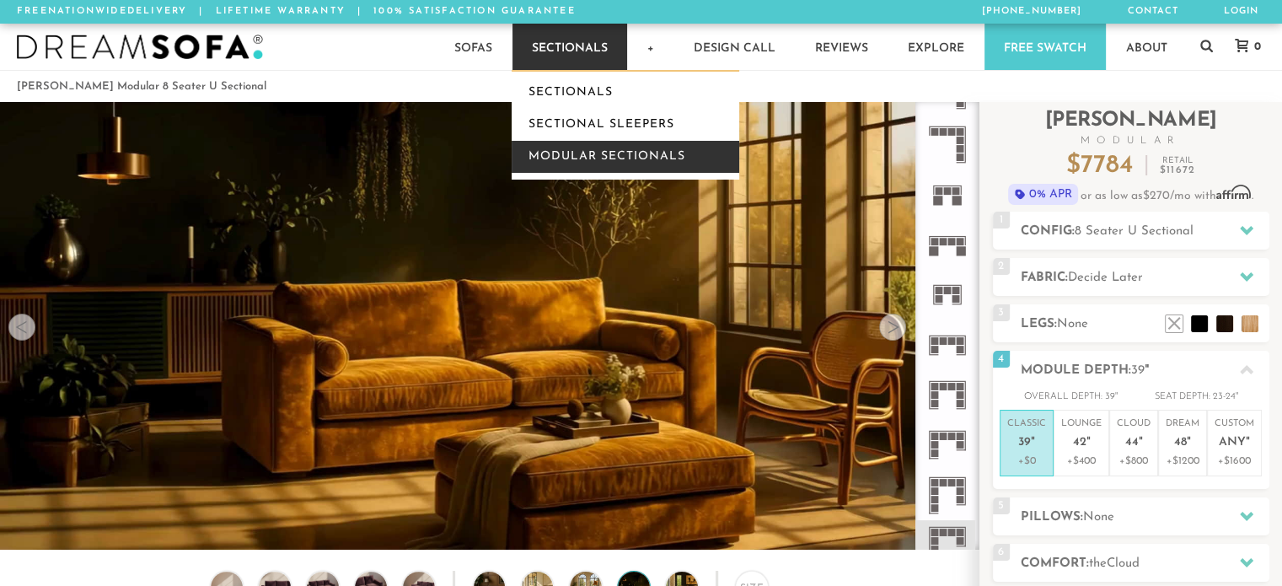
click at [614, 166] on link "Modular Sectionals" at bounding box center [626, 157] width 228 height 32
